Goal: Information Seeking & Learning: Learn about a topic

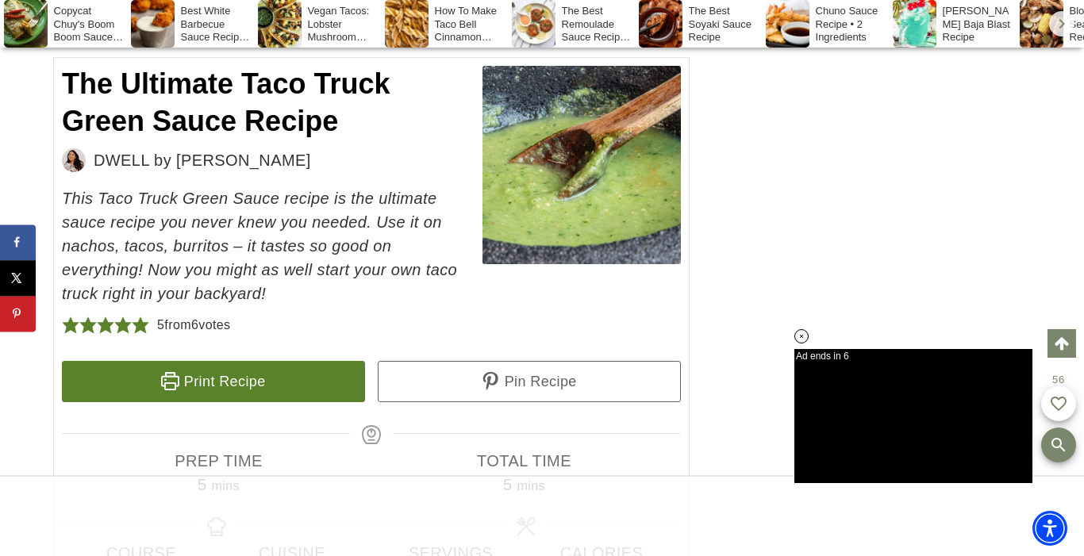
scroll to position [7314, 0]
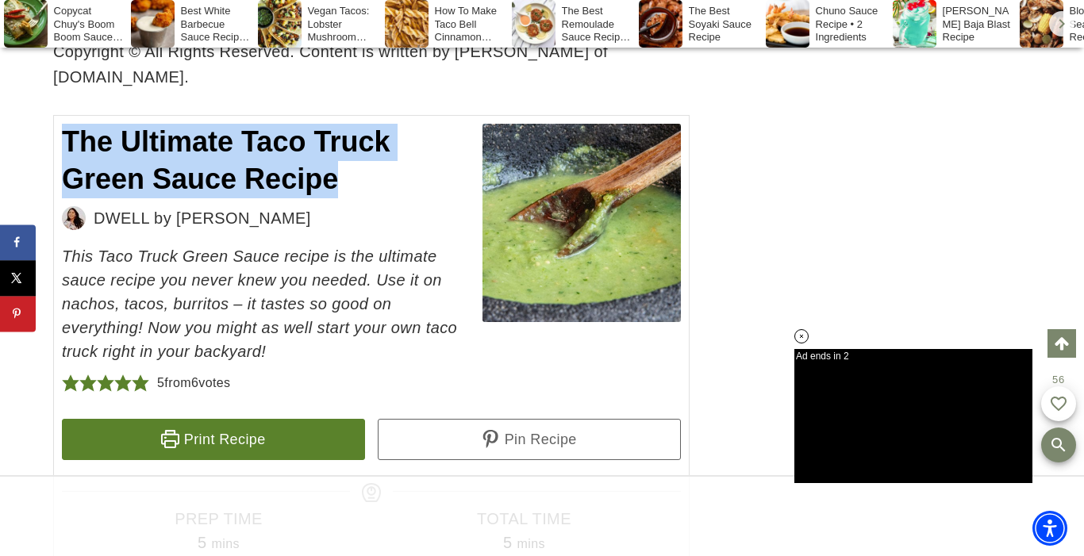
drag, startPoint x: 67, startPoint y: 192, endPoint x: 233, endPoint y: 237, distance: 172.7
click at [233, 195] on span "The Ultimate Taco Truck Green Sauce Recipe" at bounding box center [226, 160] width 328 height 70
copy span "The Ultimate Taco Truck Green Sauce Recipe"
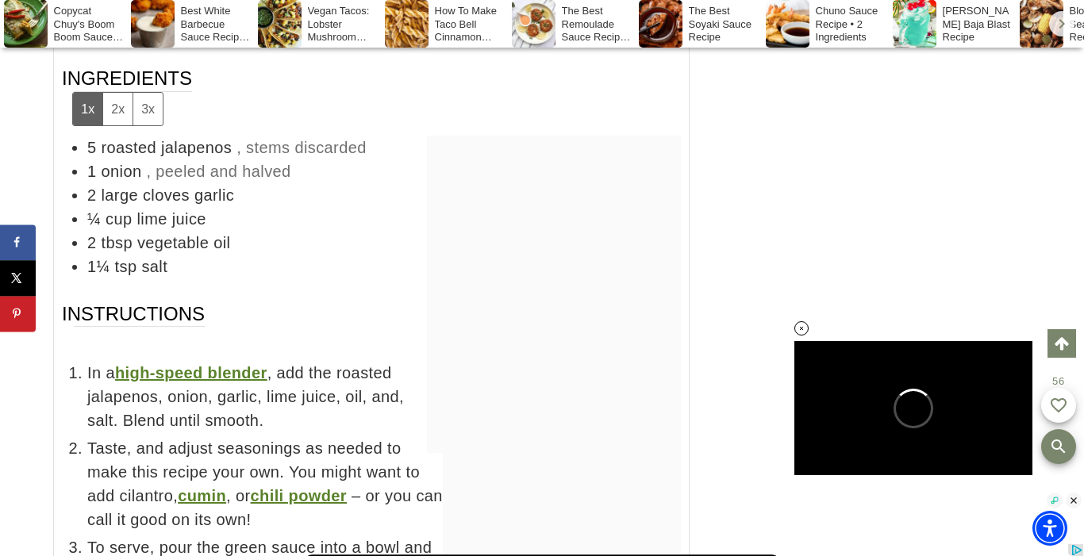
scroll to position [0, 0]
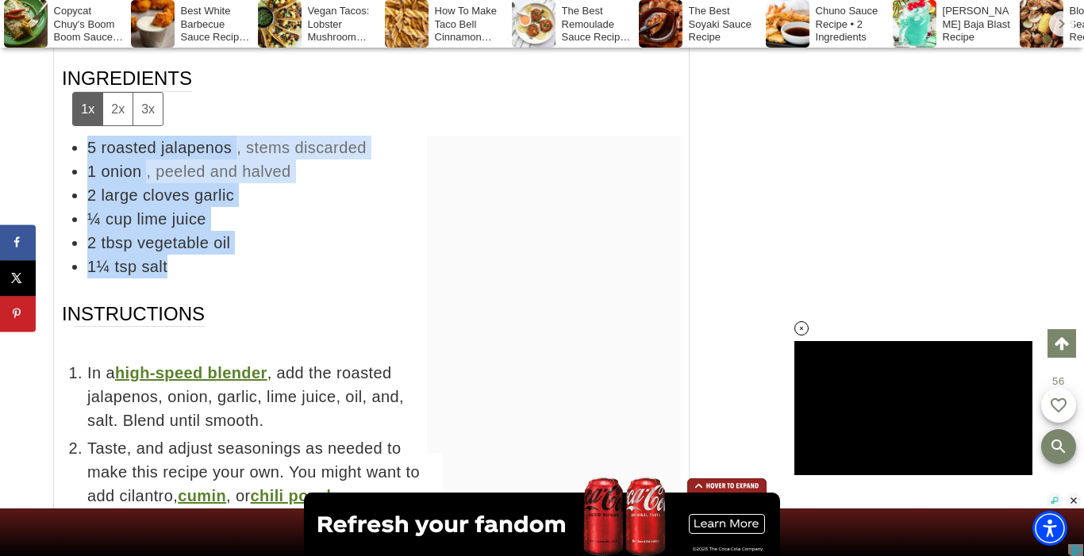
drag, startPoint x: 87, startPoint y: 194, endPoint x: 221, endPoint y: 316, distance: 180.3
click at [221, 279] on ul "5 roasted jalapenos , stems discarded 1 onion , peeled and halved 2 large clove…" at bounding box center [371, 207] width 619 height 143
copy ul "5 roasted jalapenos , stems discarded 1 onion , peeled and halved 2 large clove…"
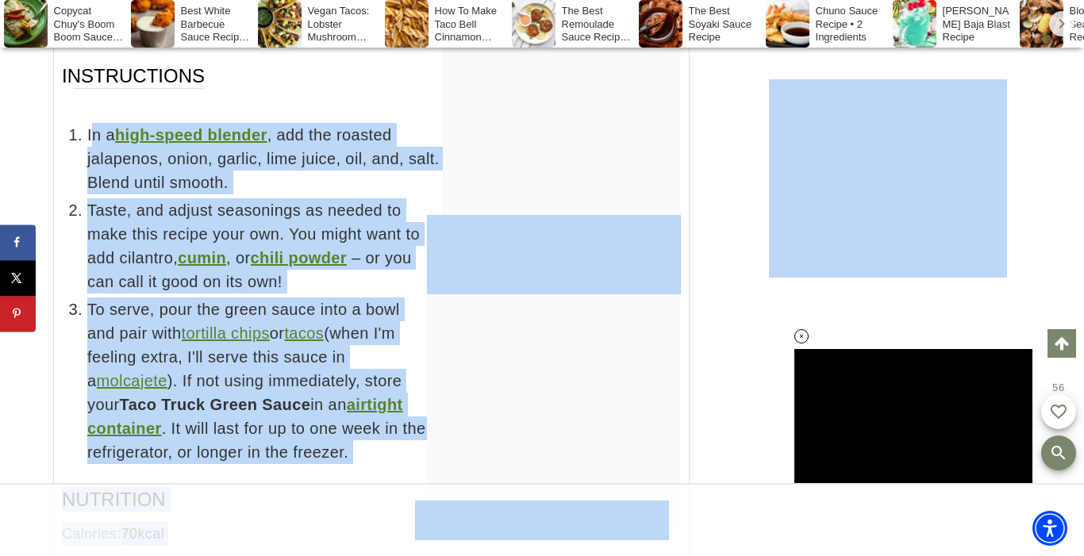
drag, startPoint x: 67, startPoint y: 175, endPoint x: 347, endPoint y: 513, distance: 438.5
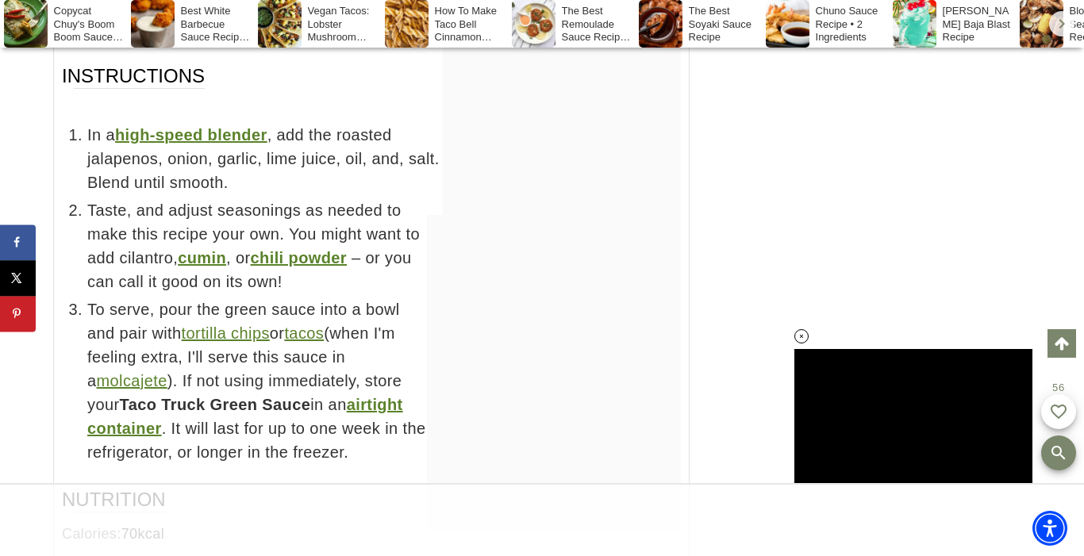
click at [478, 206] on div at bounding box center [562, 56] width 238 height 317
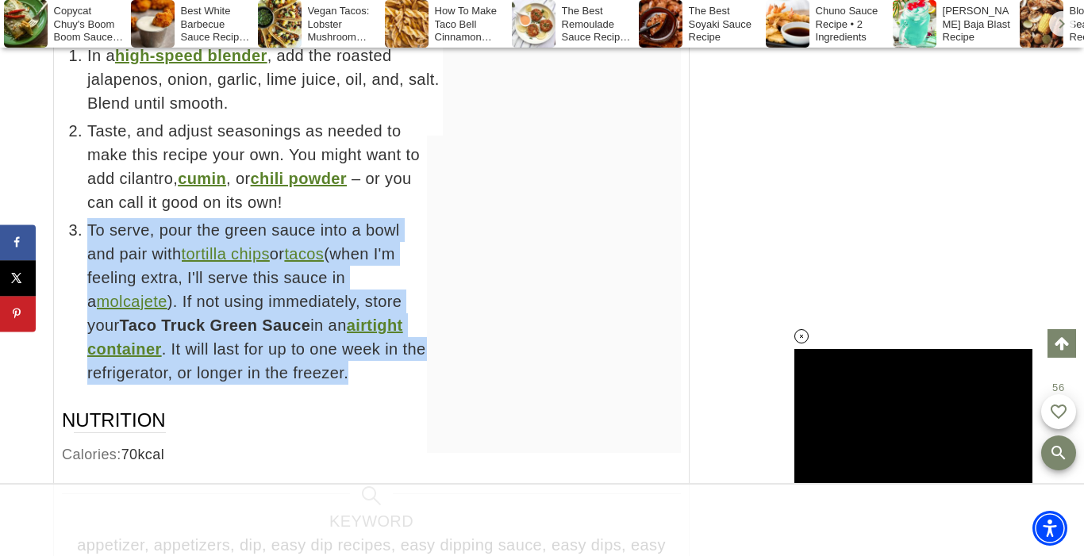
drag, startPoint x: 379, startPoint y: 422, endPoint x: 86, endPoint y: 265, distance: 333.0
click at [87, 265] on li "To serve, pour the green sauce into a bowl and pair with tortilla chips or taco…" at bounding box center [384, 301] width 594 height 167
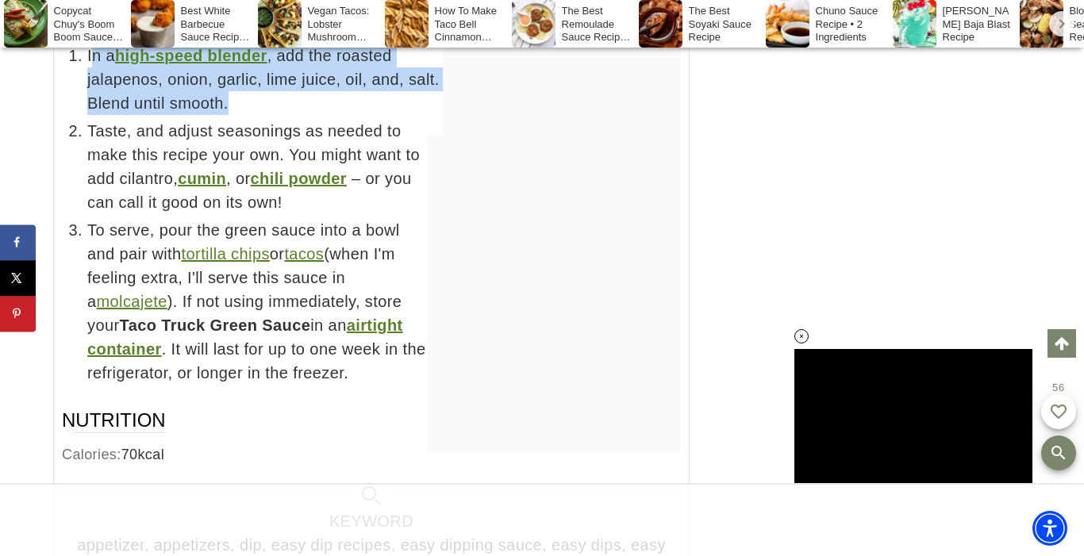
drag, startPoint x: 71, startPoint y: 99, endPoint x: 352, endPoint y: 157, distance: 287.6
click at [352, 115] on li "In a high-speed blender , add the roasted jalapenos, onion, garlic, lime juice,…" at bounding box center [384, 79] width 594 height 71
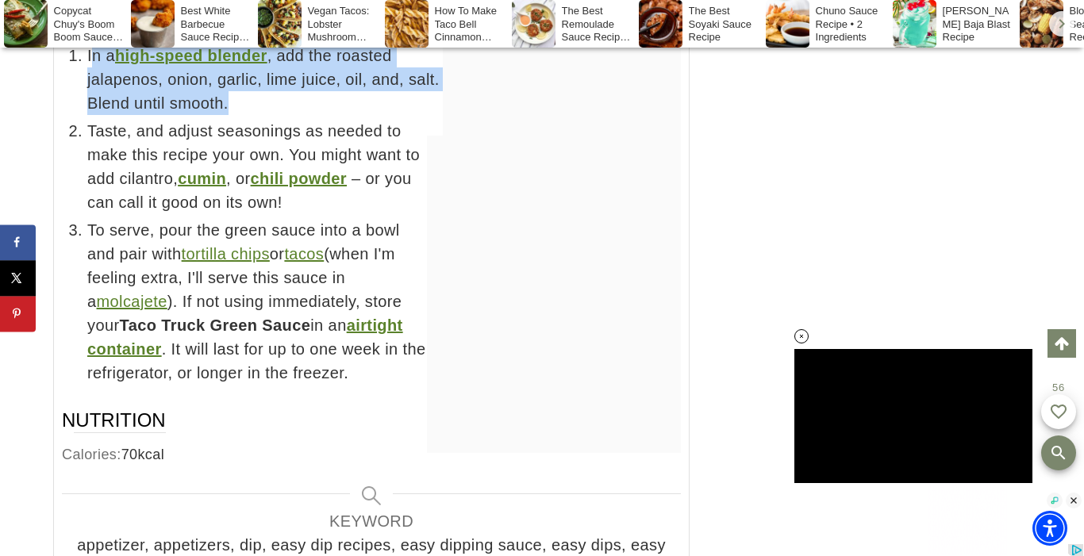
scroll to position [0, 0]
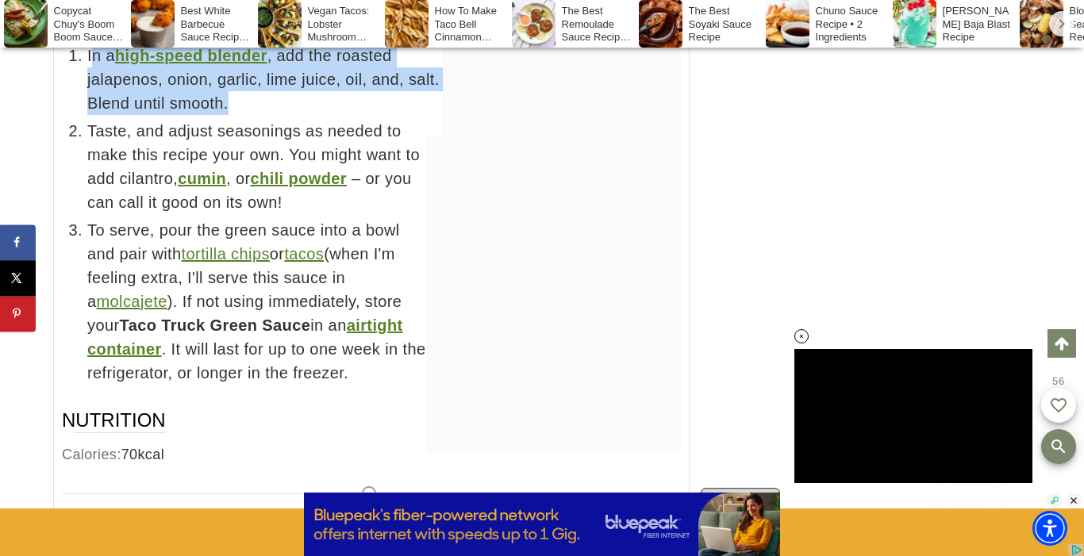
drag, startPoint x: 94, startPoint y: 223, endPoint x: 88, endPoint y: 158, distance: 65.4
click at [94, 214] on span "Taste, and adjust seasonings as needed to make this recipe your own. You might …" at bounding box center [384, 166] width 594 height 95
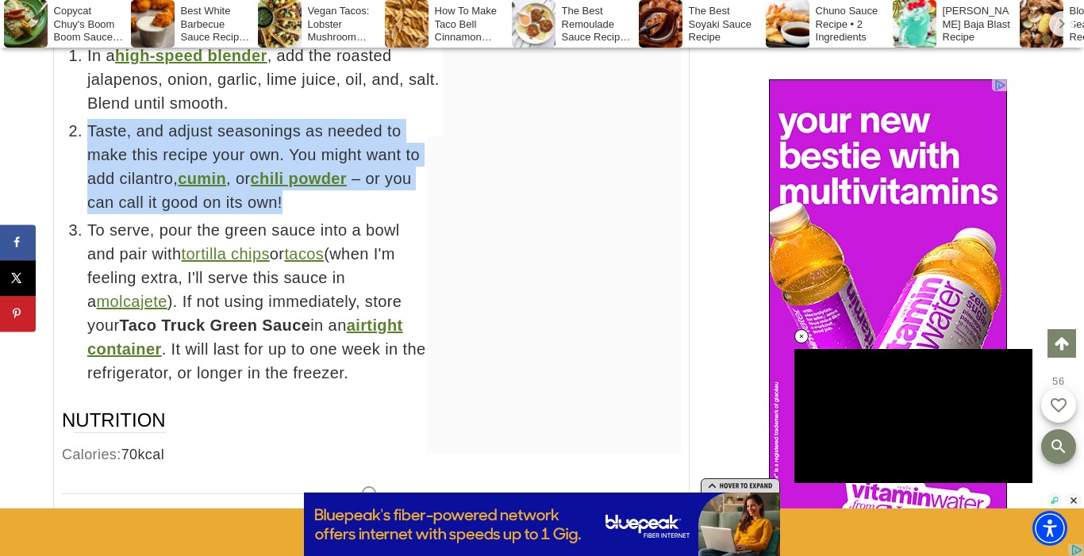
drag, startPoint x: 83, startPoint y: 178, endPoint x: 301, endPoint y: 256, distance: 231.2
click at [301, 214] on li "Taste, and adjust seasonings as needed to make this recipe your own. You might …" at bounding box center [384, 166] width 594 height 95
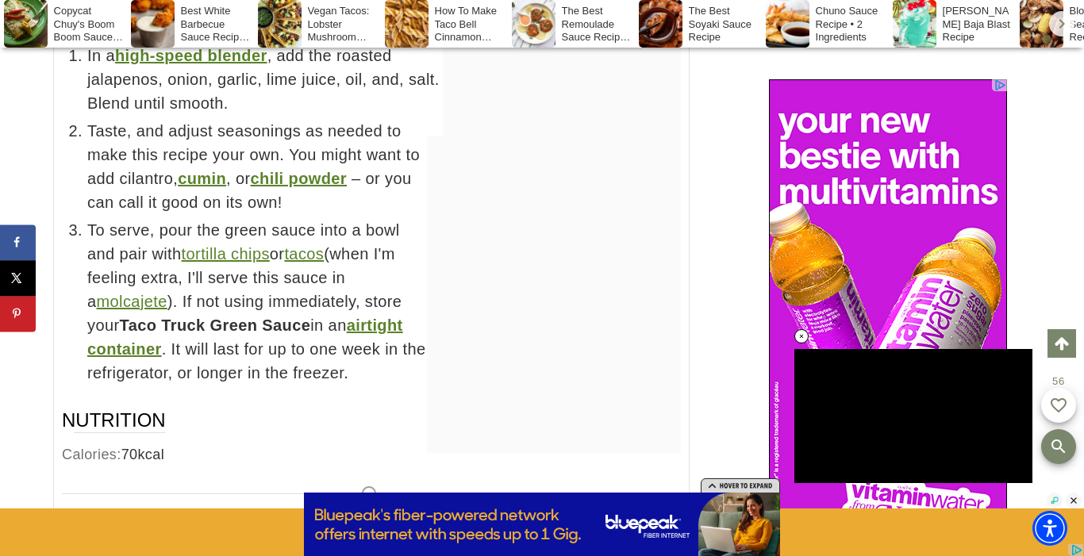
click at [405, 433] on h3 "Nutrition" at bounding box center [244, 420] width 365 height 25
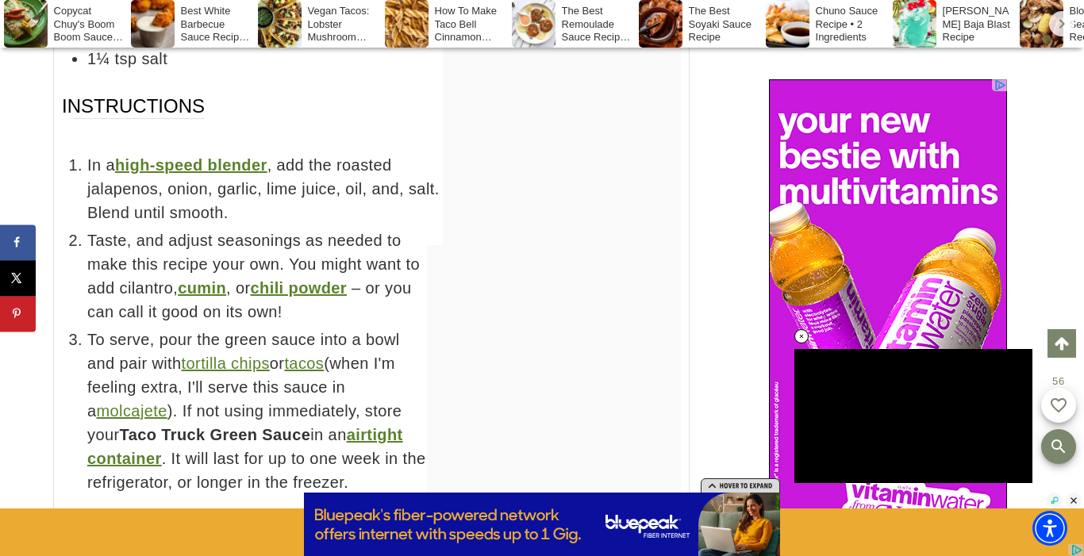
scroll to position [8028, 0]
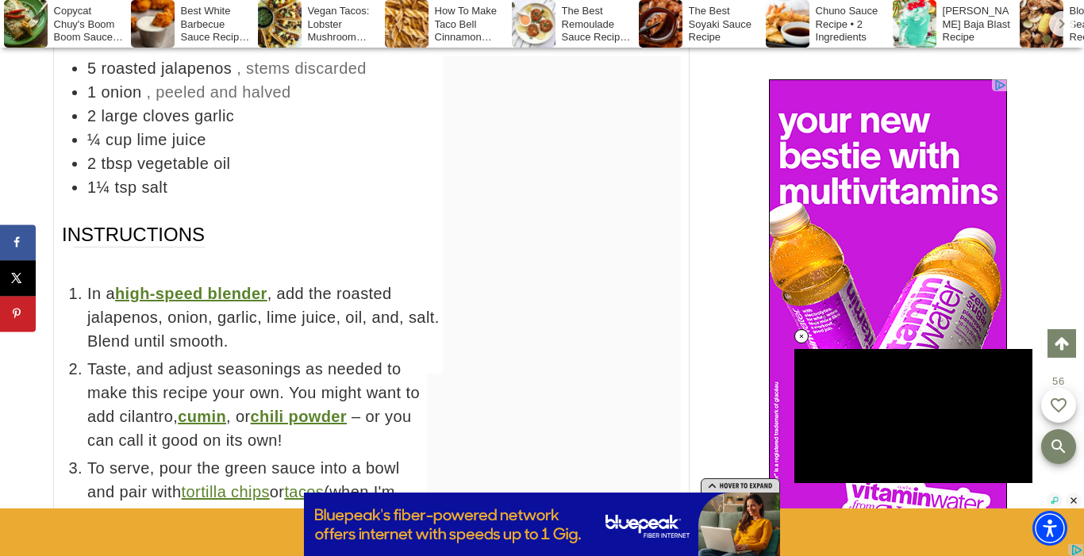
click at [286, 250] on div "The Ultimate Taco Truck Green Sauce Recipe DWELL by [PERSON_NAME] This Taco Tru…" at bounding box center [371, 174] width 636 height 1546
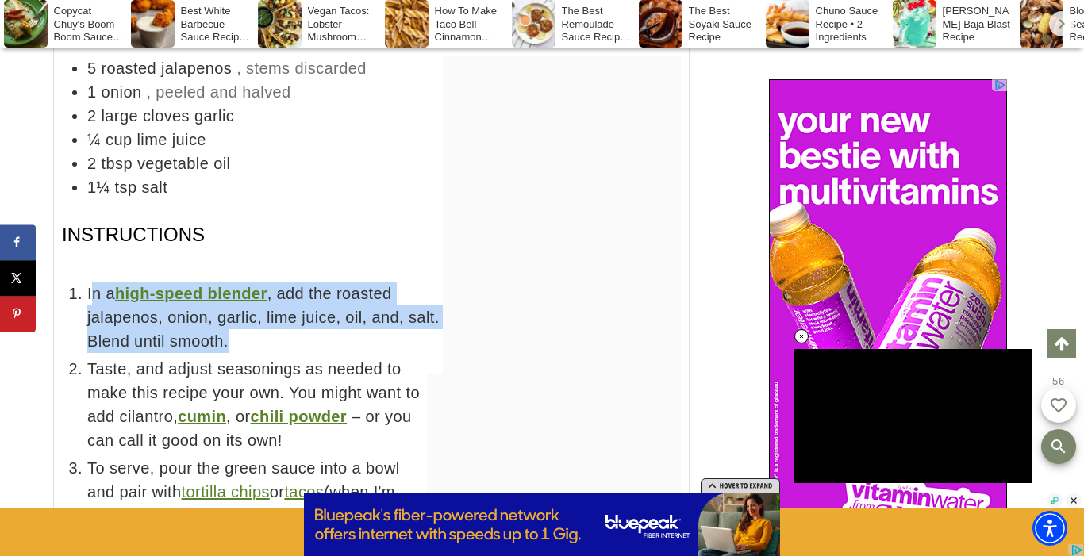
drag, startPoint x: 64, startPoint y: 333, endPoint x: 226, endPoint y: 367, distance: 165.4
click at [273, 394] on ul "In a high-speed blender , add the roasted jalapenos, onion, garlic, lime juice,…" at bounding box center [371, 452] width 619 height 341
copy span "In a high-speed blender , add the roasted jalapenos, onion, garlic, lime juice,…"
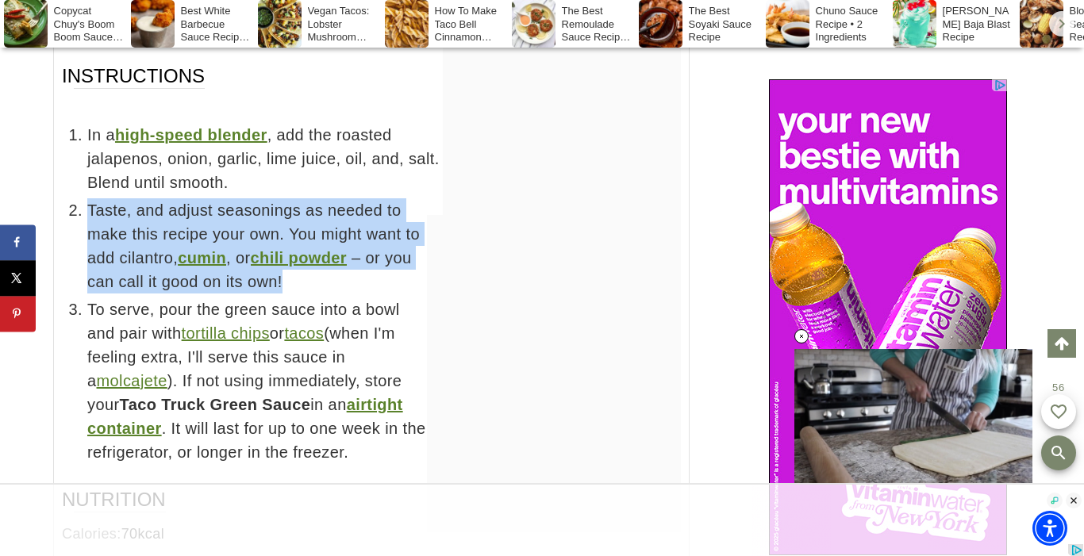
scroll to position [0, 0]
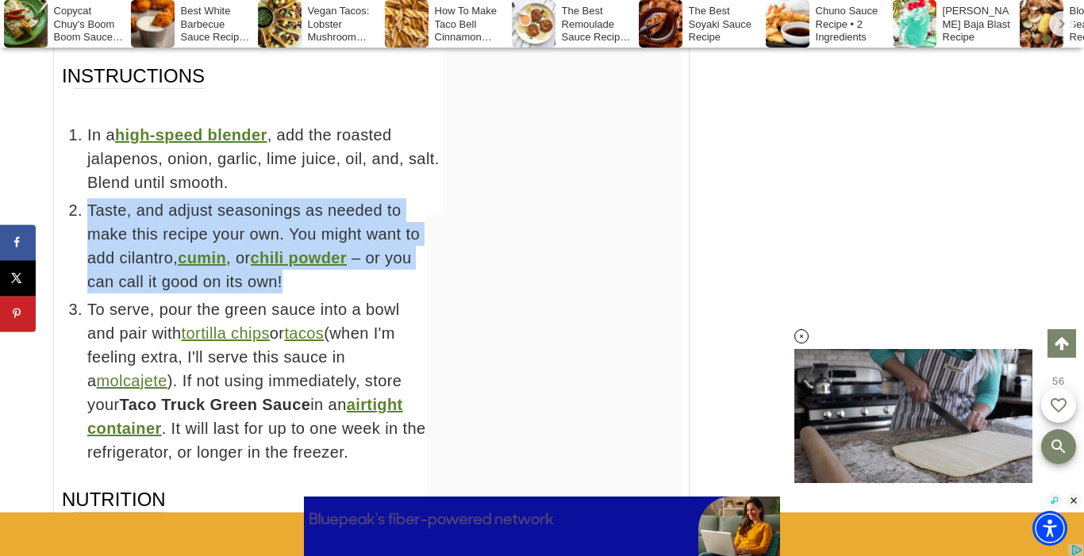
drag, startPoint x: 87, startPoint y: 252, endPoint x: 285, endPoint y: 331, distance: 212.9
click at [285, 294] on span "Taste, and adjust seasonings as needed to make this recipe your own. You might …" at bounding box center [384, 245] width 594 height 95
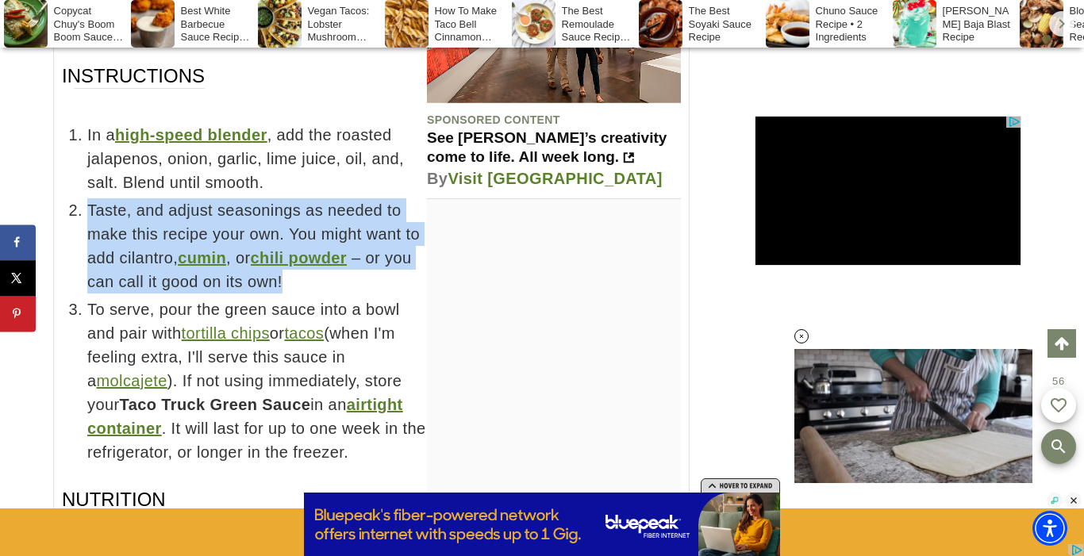
copy span "Taste, and adjust seasonings as needed to make this recipe your own. You might …"
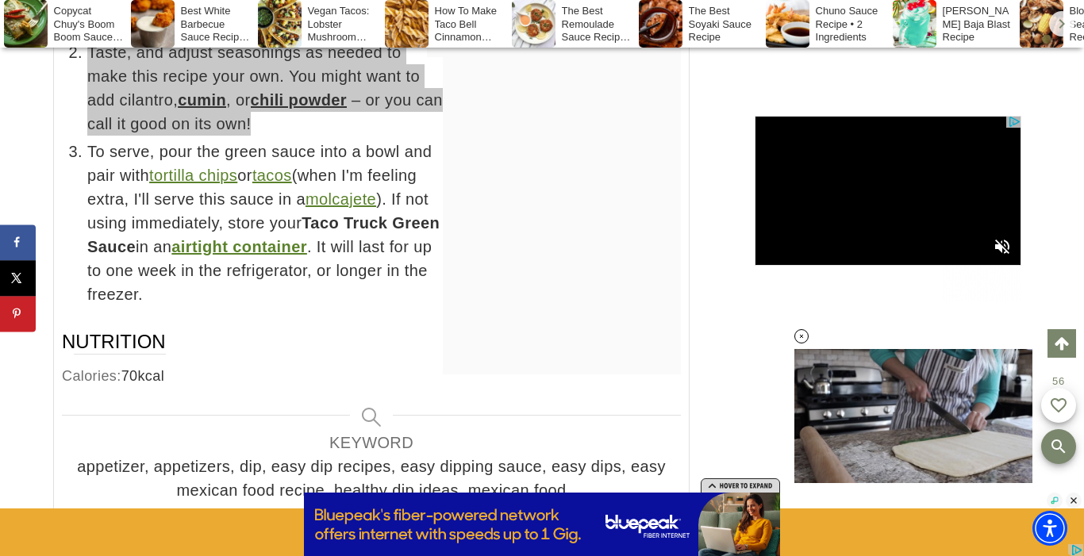
scroll to position [8346, 0]
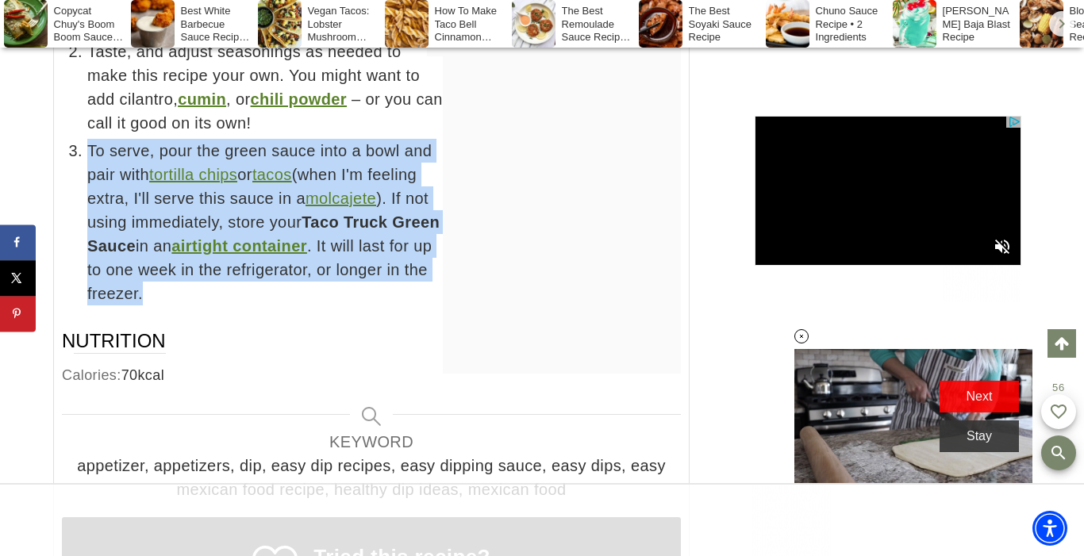
drag, startPoint x: 82, startPoint y: 201, endPoint x: 380, endPoint y: 336, distance: 327.8
click at [380, 305] on li "To serve, pour the green sauce into a bowl and pair with tortilla chips or taco…" at bounding box center [384, 222] width 594 height 167
copy span "To serve, pour the green sauce into a bowl and pair with tortilla chips or taco…"
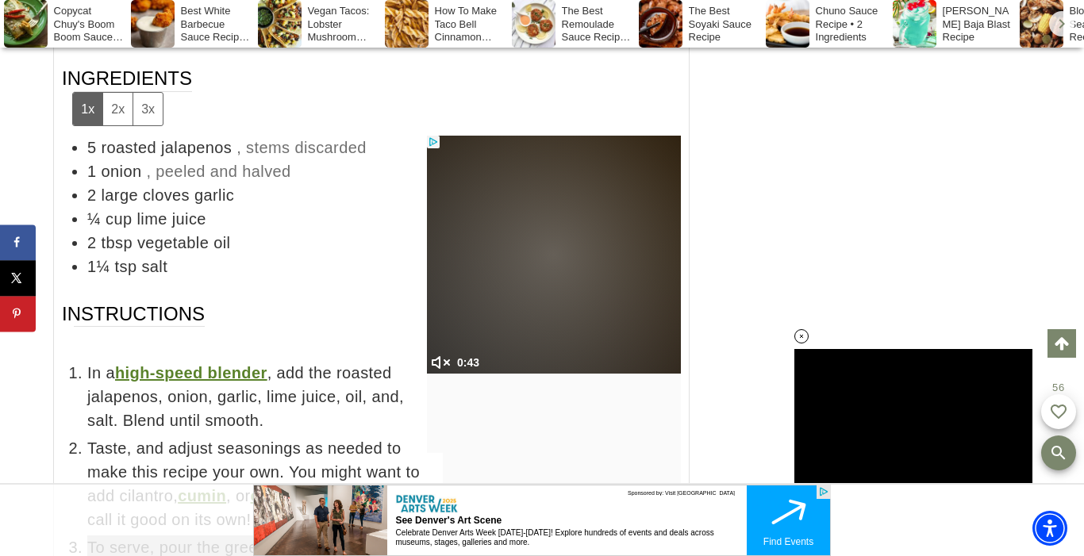
scroll to position [0, 0]
